Goal: Transaction & Acquisition: Subscribe to service/newsletter

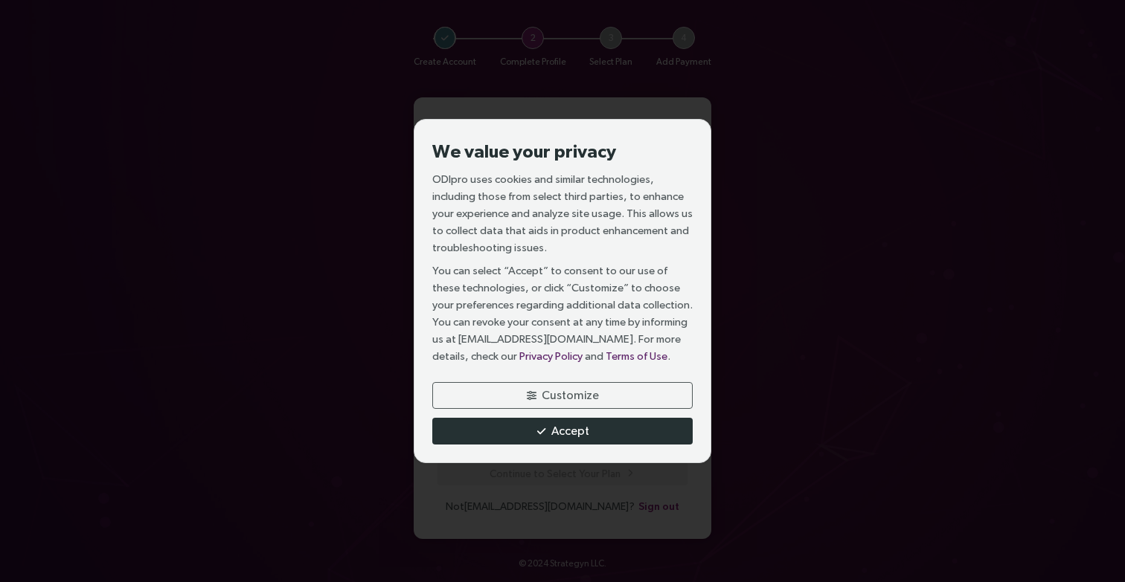
click at [554, 427] on span "Accept" at bounding box center [570, 431] width 38 height 19
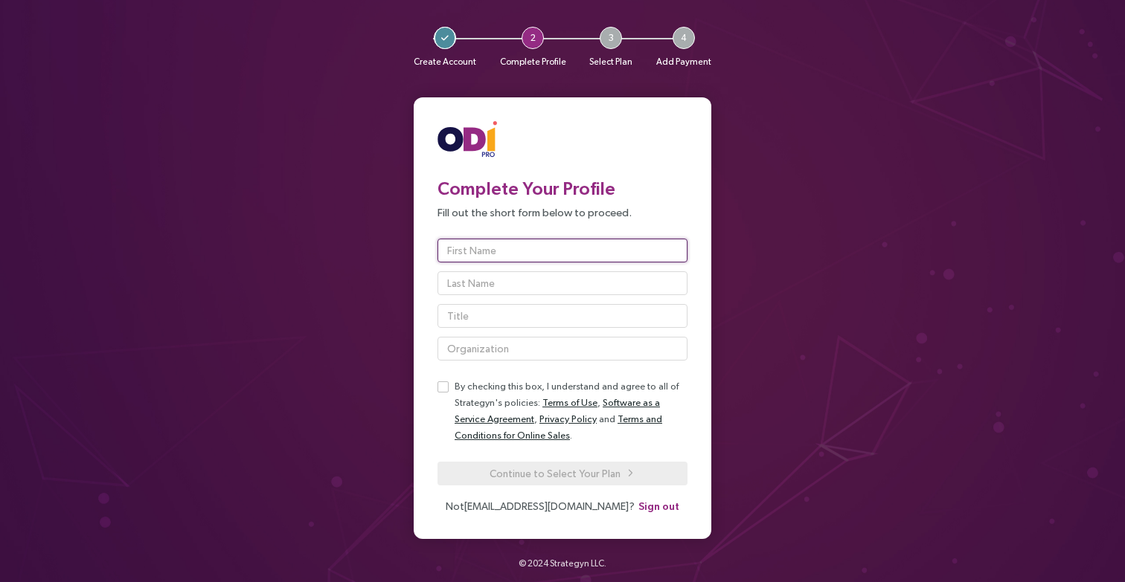
click at [465, 257] on input "text" at bounding box center [562, 251] width 250 height 24
type input "Frak"
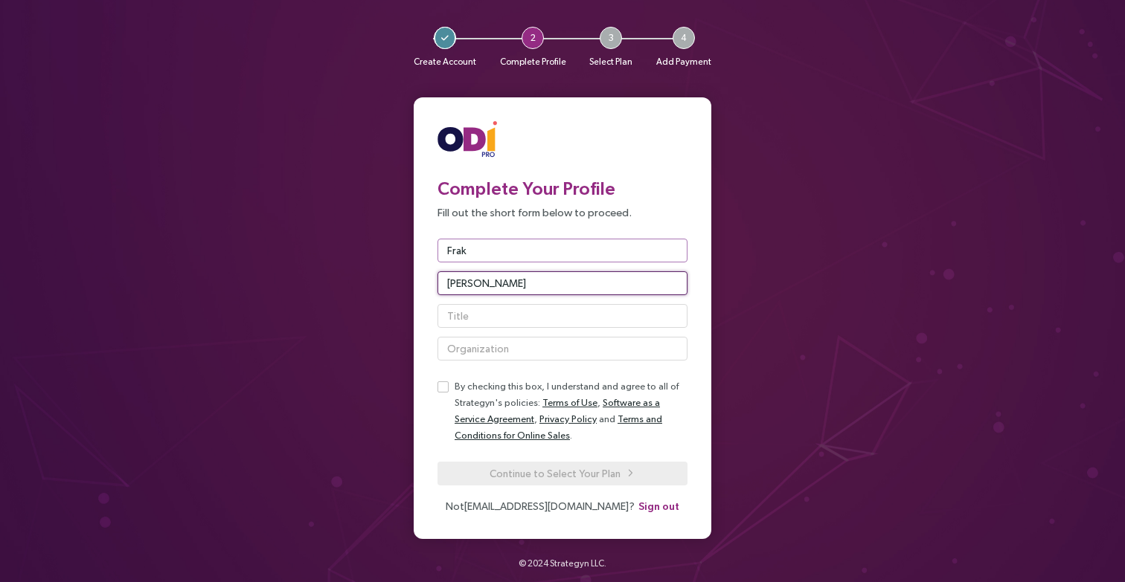
type input "Cifarelli"
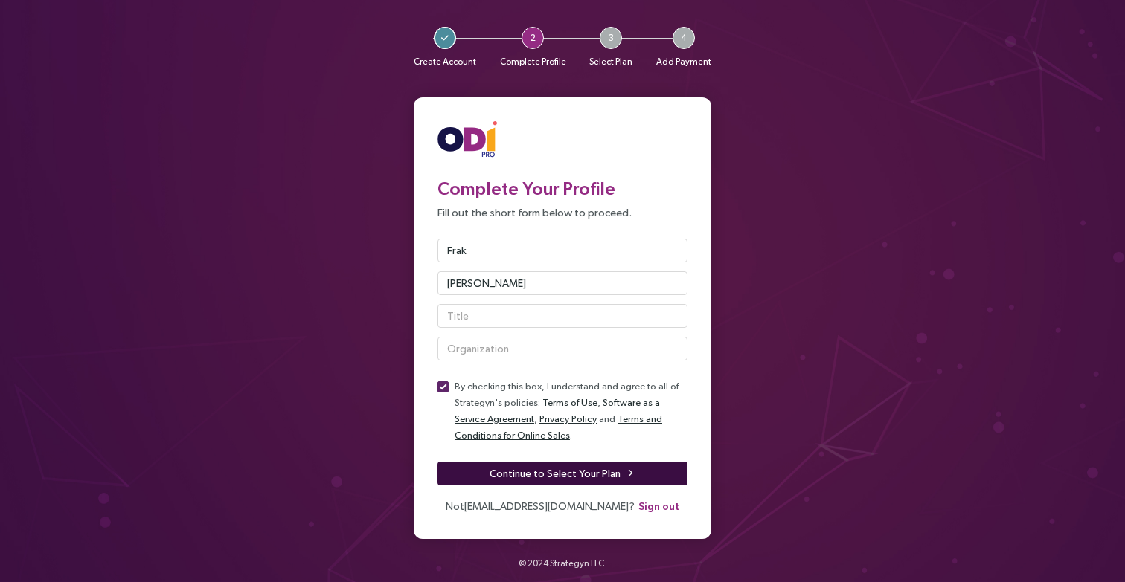
click at [527, 470] on span "Continue to Select Your Plan" at bounding box center [554, 474] width 131 height 16
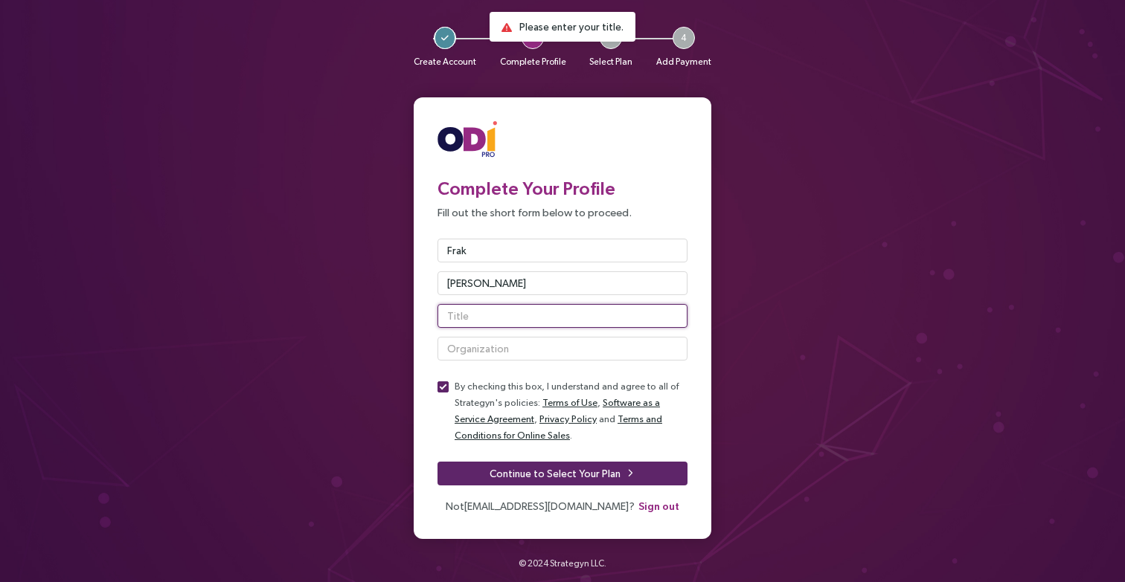
click at [478, 316] on input "text" at bounding box center [562, 316] width 250 height 24
click at [458, 315] on input "PRoduct Marketing" at bounding box center [562, 316] width 250 height 24
click at [543, 316] on input "Product Marketing" at bounding box center [562, 316] width 250 height 24
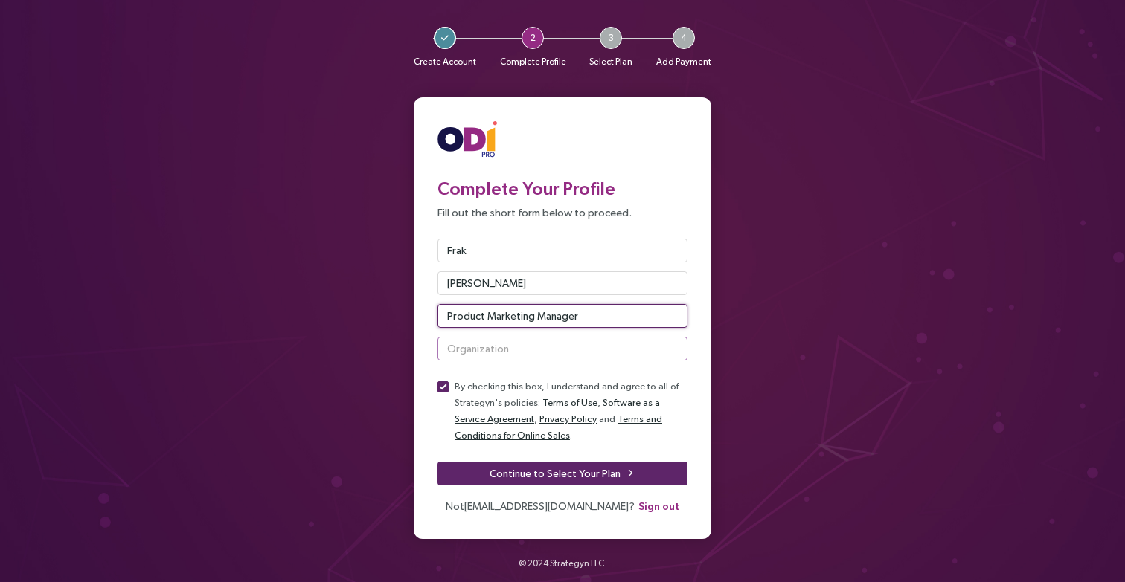
type input "Product Marketing Manager"
click at [499, 351] on input "text" at bounding box center [562, 349] width 250 height 24
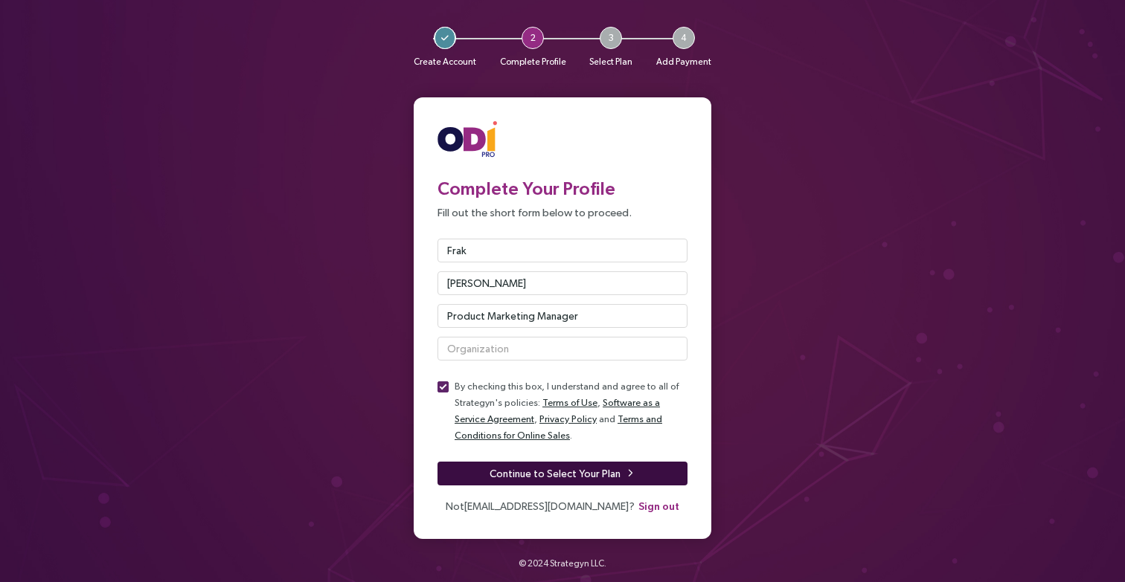
click at [539, 477] on span "Continue to Select Your Plan" at bounding box center [554, 474] width 131 height 16
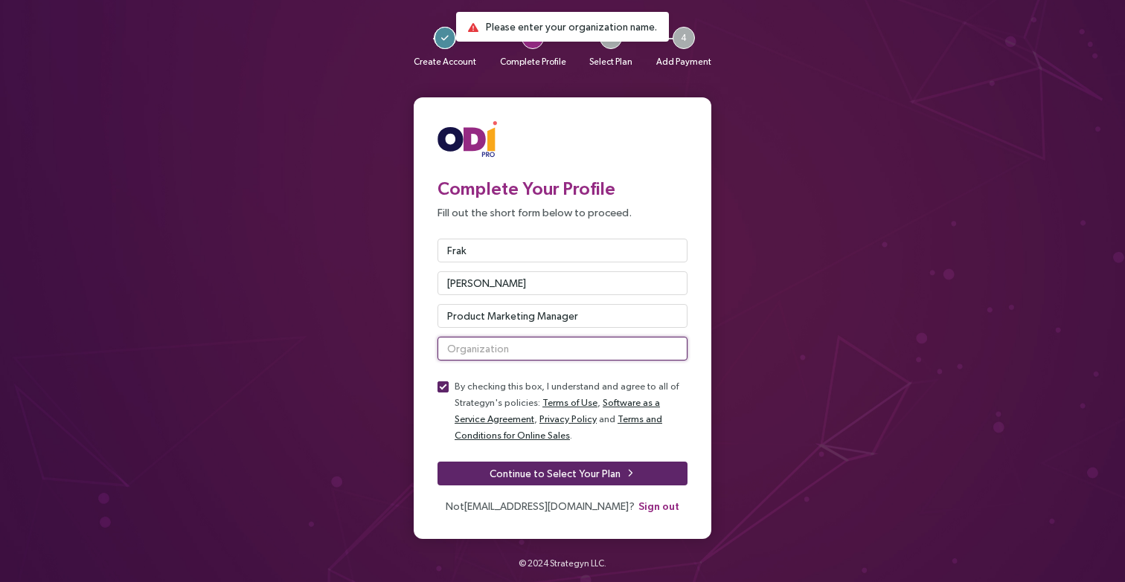
click at [472, 349] on input "text" at bounding box center [562, 349] width 250 height 24
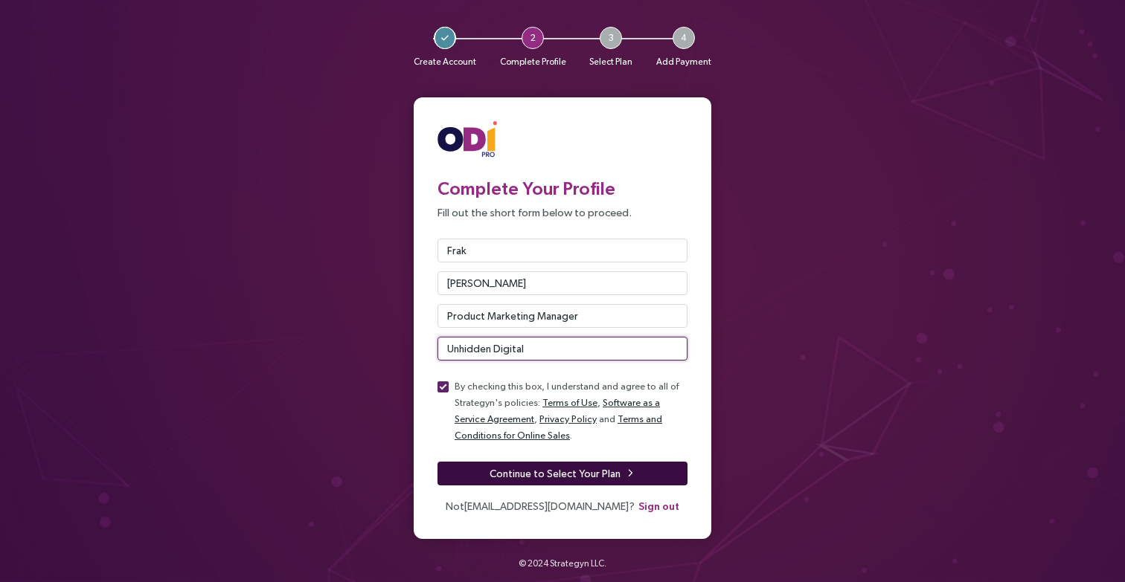
type input "Unhidden Digital"
click at [532, 468] on span "Continue to Select Your Plan" at bounding box center [554, 474] width 131 height 16
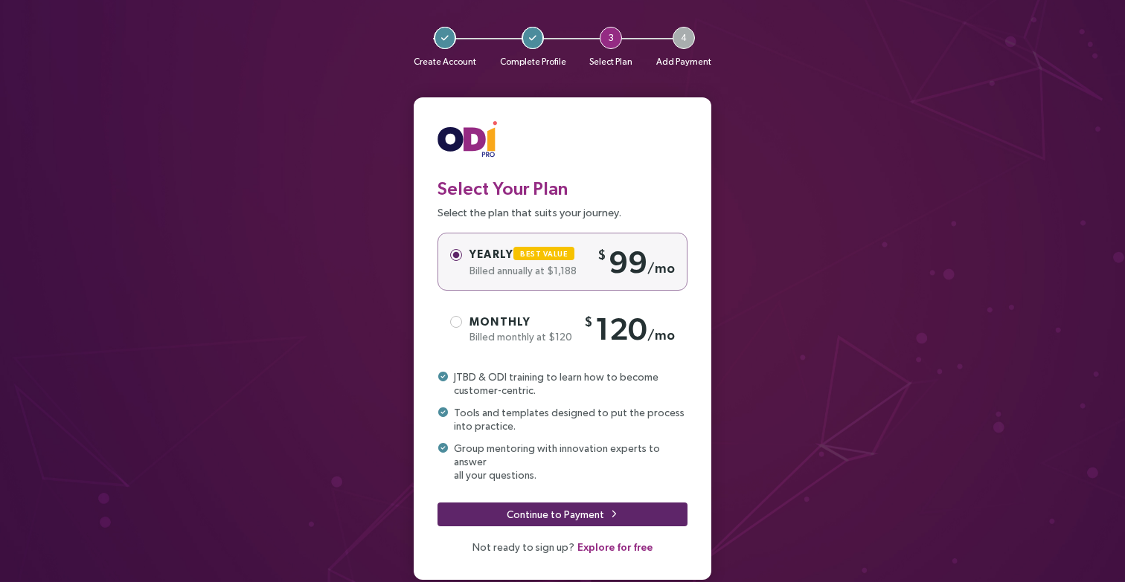
click at [485, 312] on label "Monthly Billed monthly at $120 $ 120 /mo" at bounding box center [562, 329] width 250 height 59
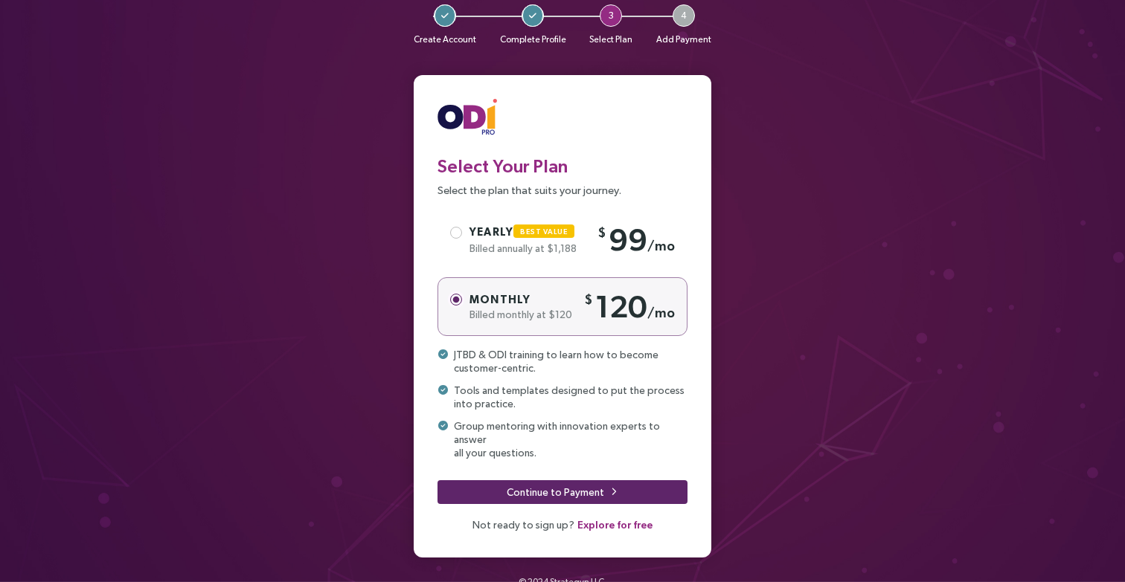
scroll to position [30, 0]
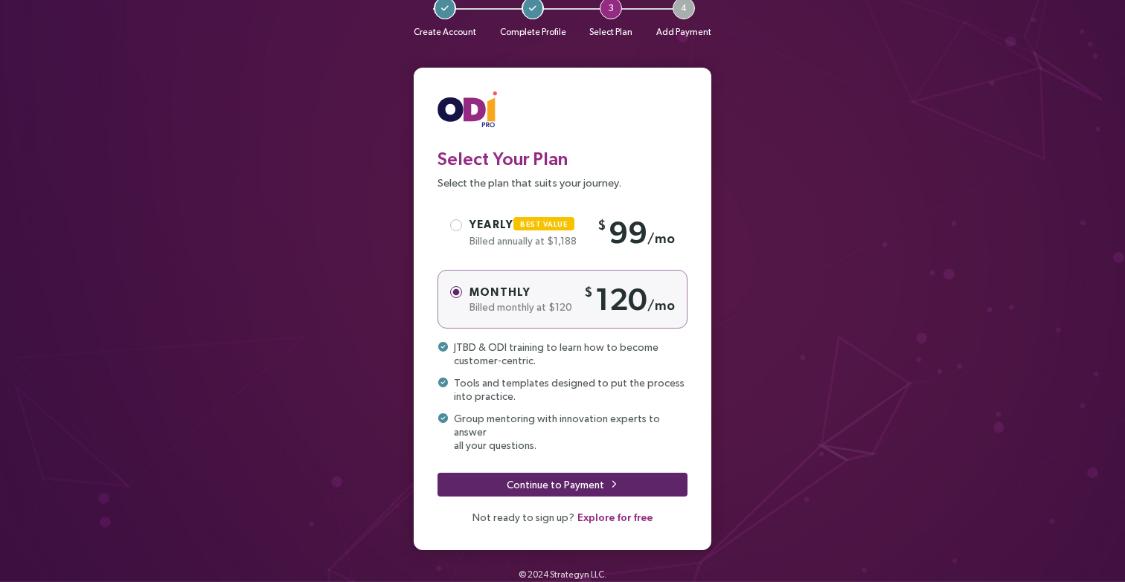
click at [594, 510] on span "Explore for free" at bounding box center [614, 518] width 75 height 16
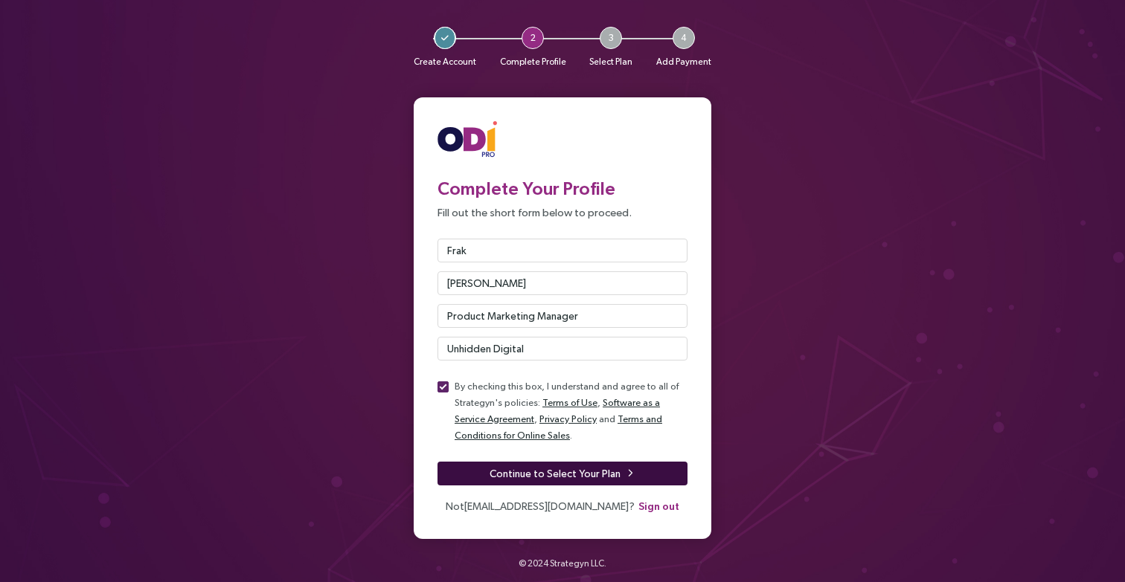
click at [555, 474] on span "Continue to Select Your Plan" at bounding box center [554, 474] width 131 height 16
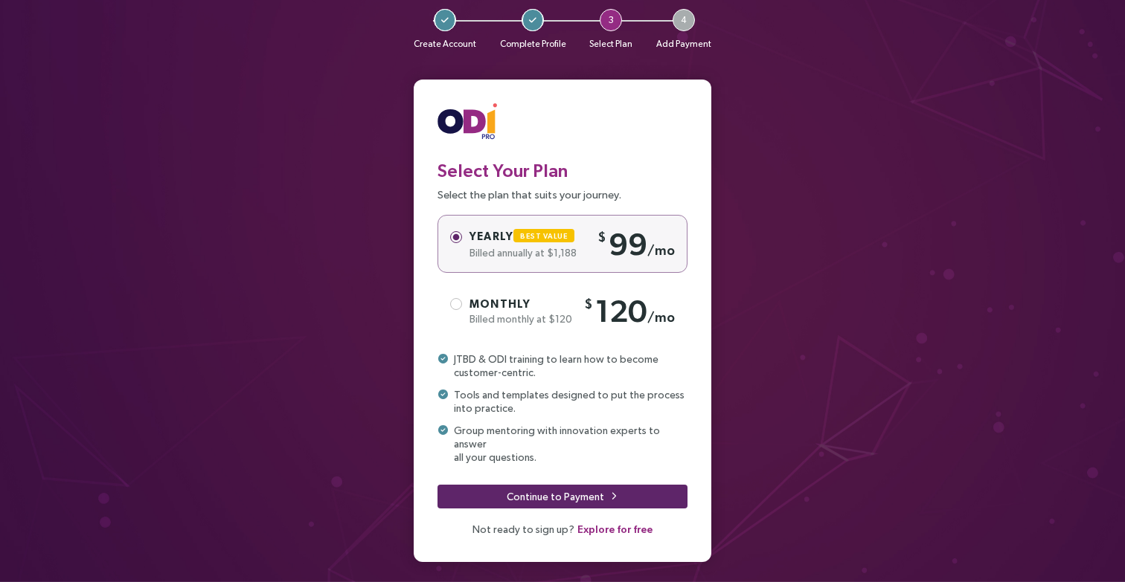
scroll to position [7, 0]
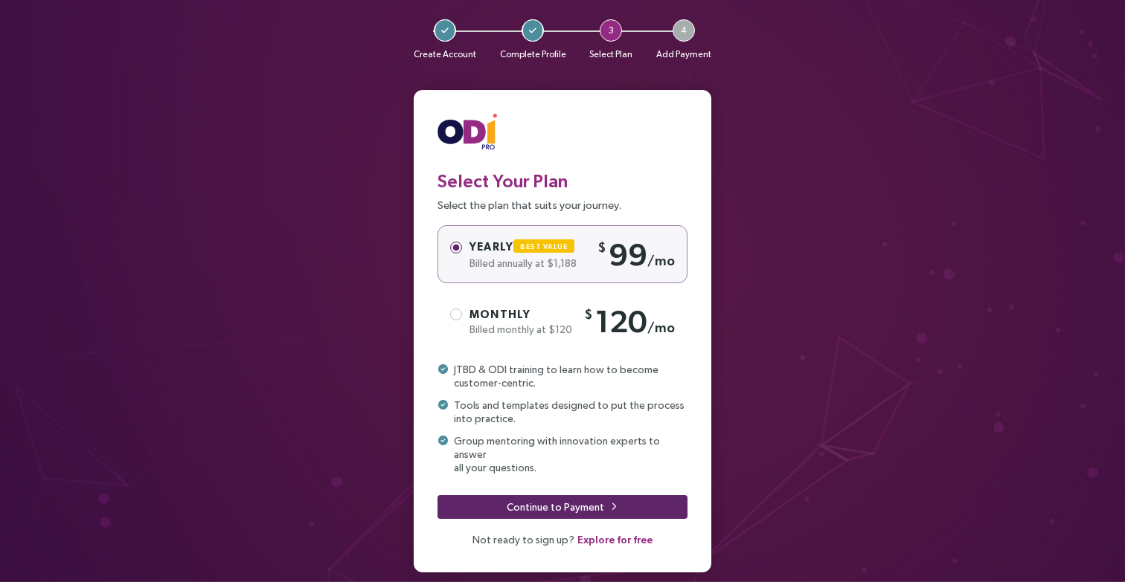
click at [498, 324] on span "Billed monthly at $120" at bounding box center [520, 330] width 103 height 12
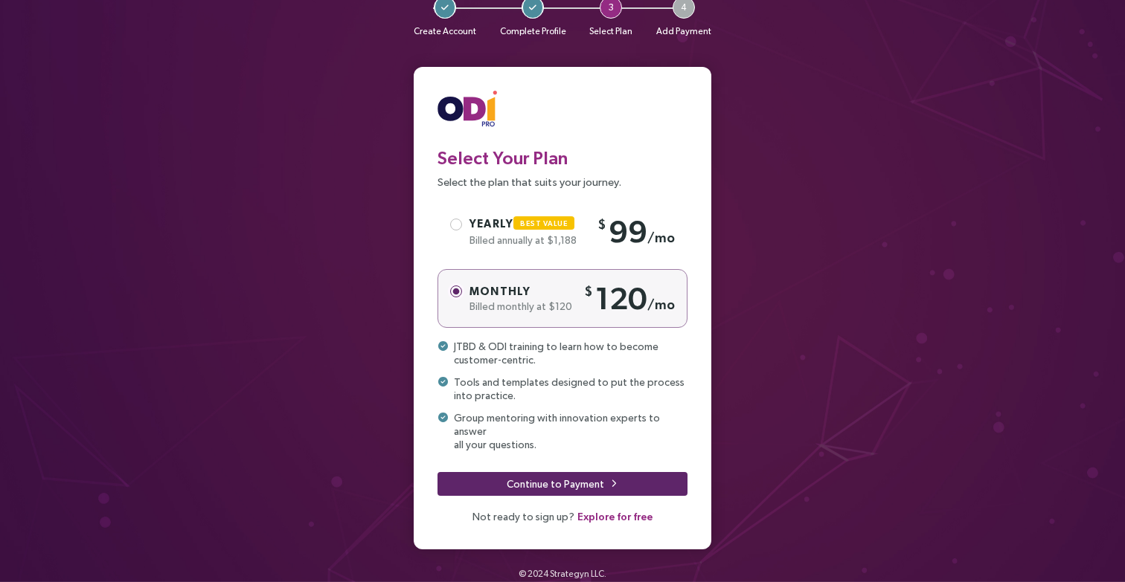
scroll to position [33, 0]
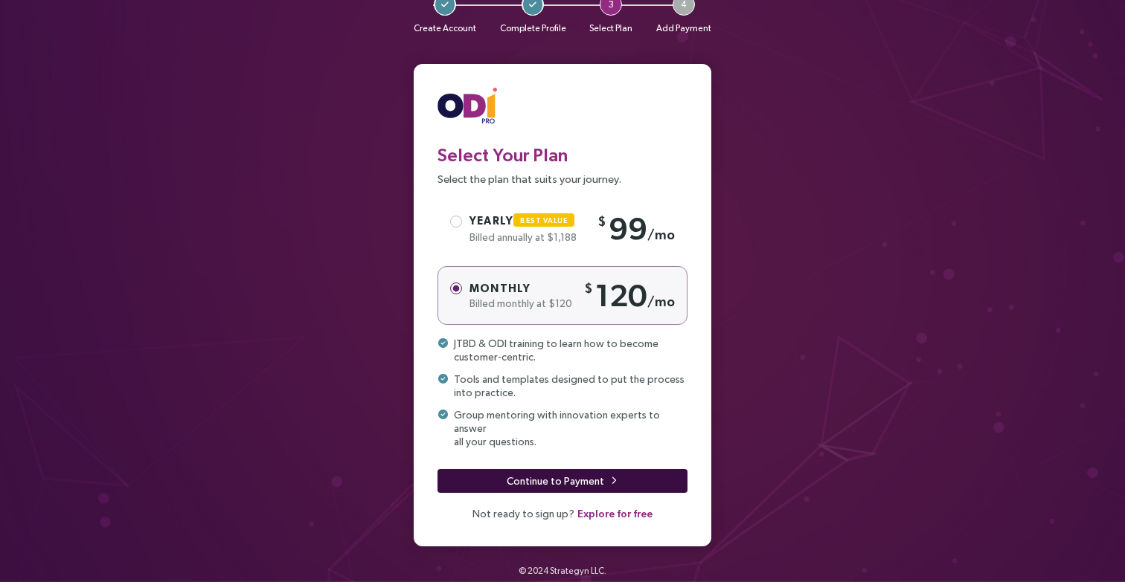
click at [536, 473] on span "Continue to Payment" at bounding box center [555, 481] width 97 height 16
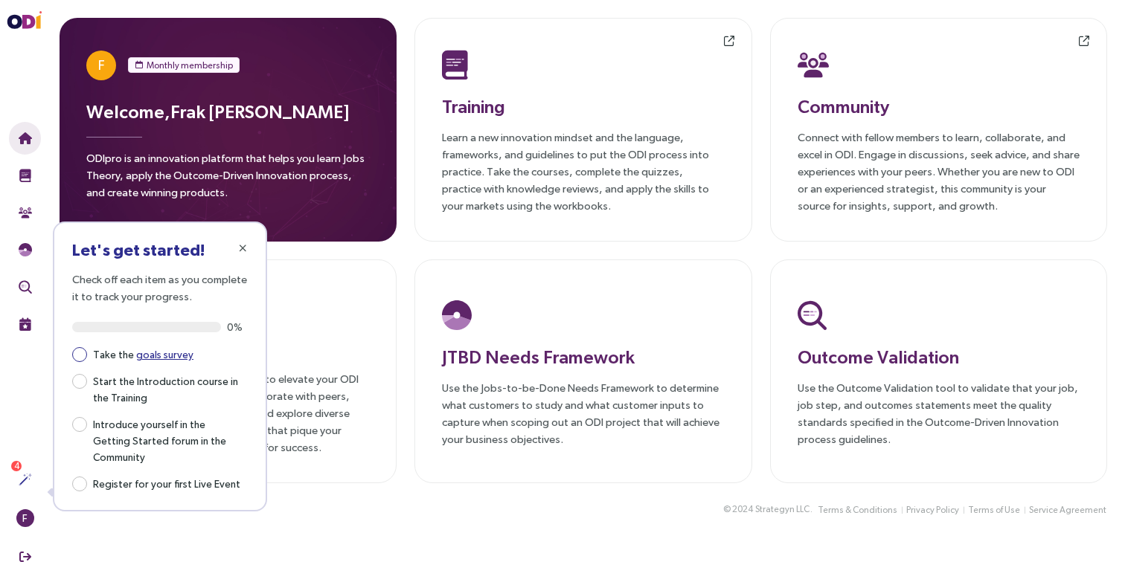
click at [156, 354] on link "goals survey" at bounding box center [164, 355] width 57 height 12
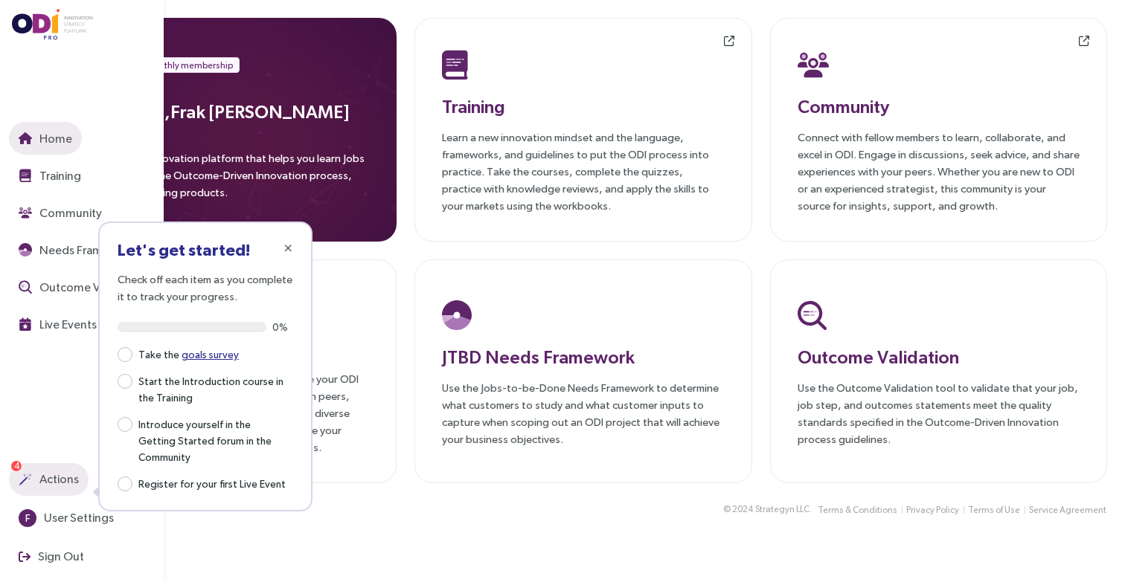
click at [55, 479] on span "Actions" at bounding box center [57, 479] width 42 height 19
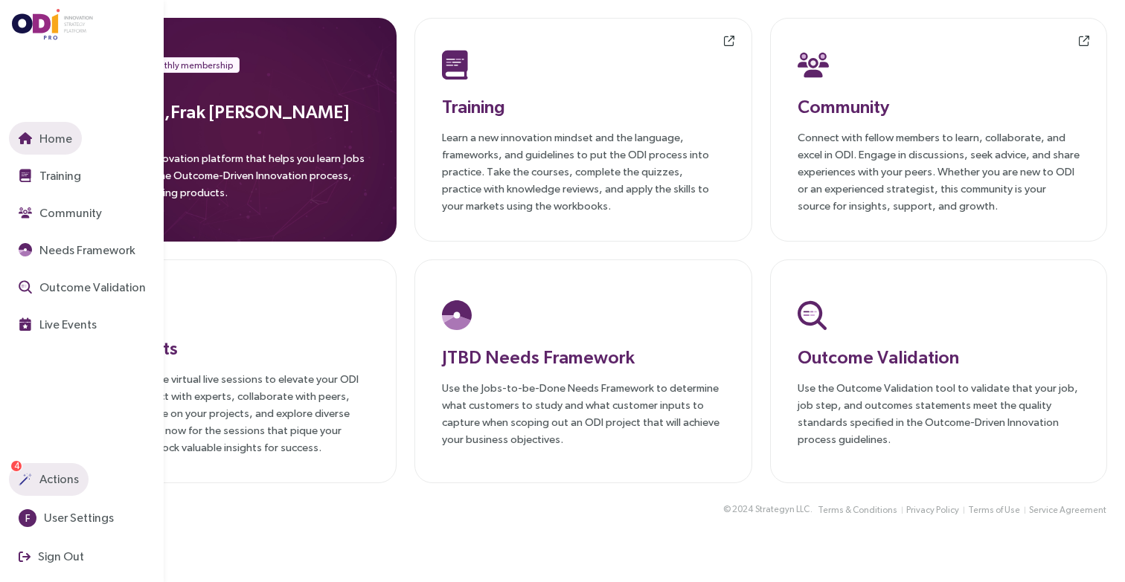
click at [62, 478] on span "Actions" at bounding box center [57, 479] width 42 height 19
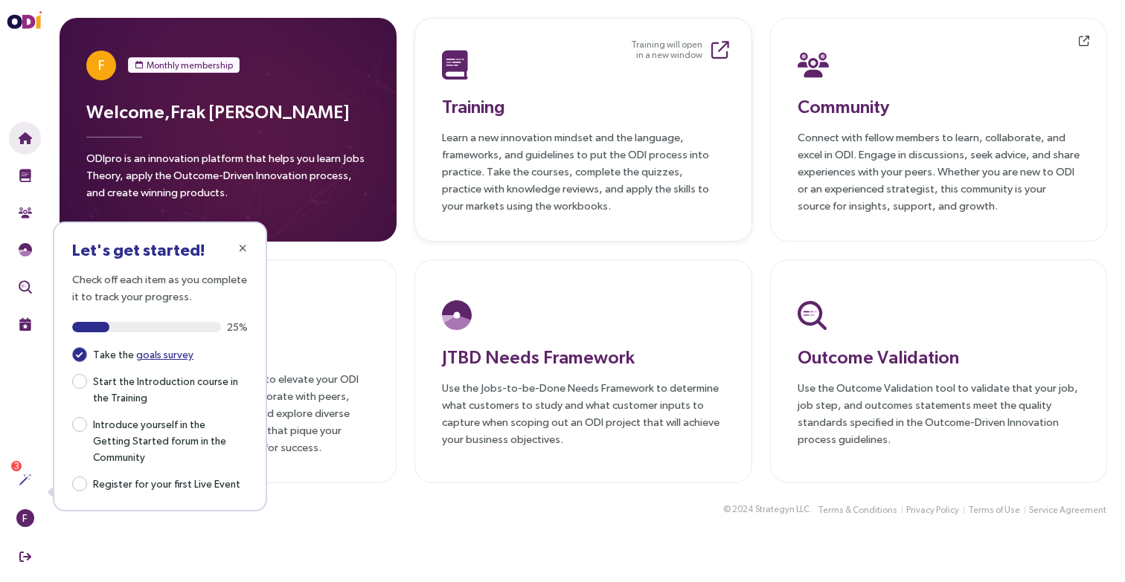
click at [556, 115] on h3 "Training" at bounding box center [583, 106] width 282 height 27
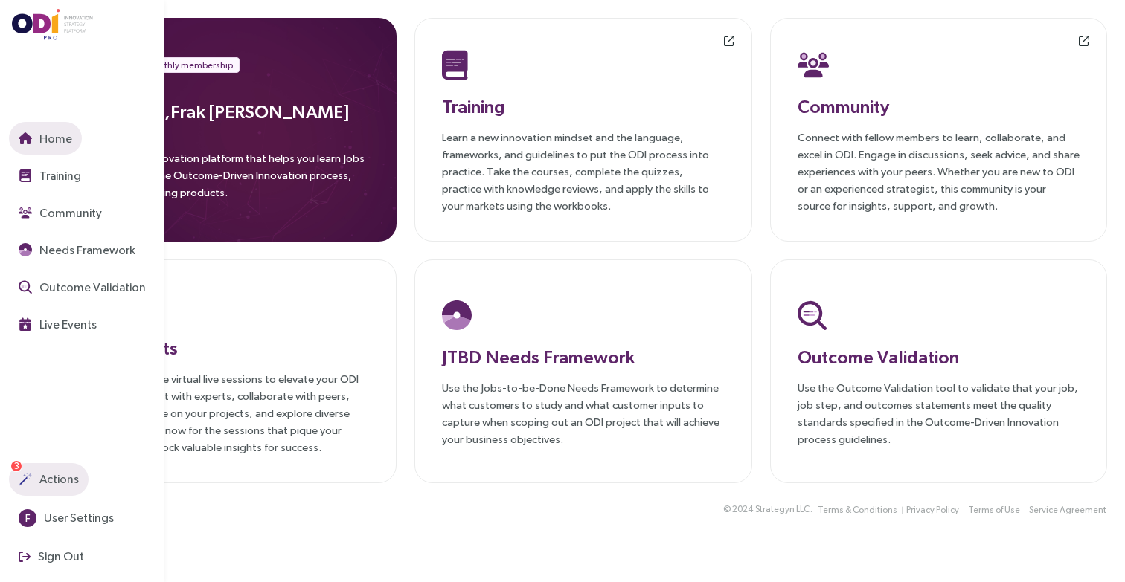
click at [51, 479] on span "Actions" at bounding box center [57, 479] width 42 height 19
